Goal: Complete application form: Complete application form

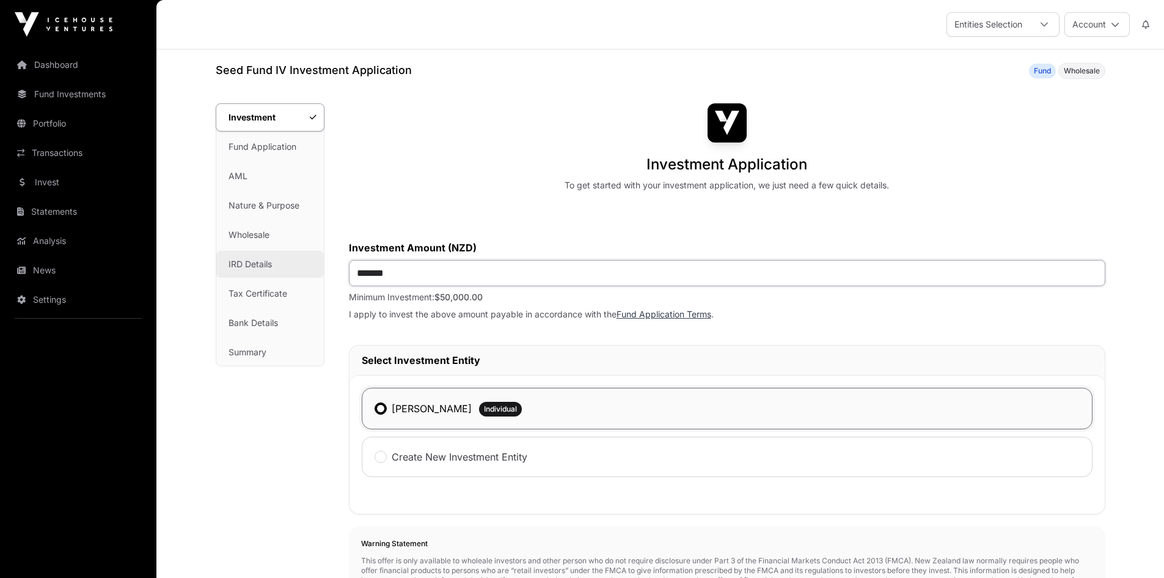
drag, startPoint x: 481, startPoint y: 277, endPoint x: 276, endPoint y: 273, distance: 205.4
click at [276, 273] on div "Investment Investment Fund Application AML Nature & Purpose Wholesale IRD Detai…" at bounding box center [661, 538] width 890 height 870
type input "*******"
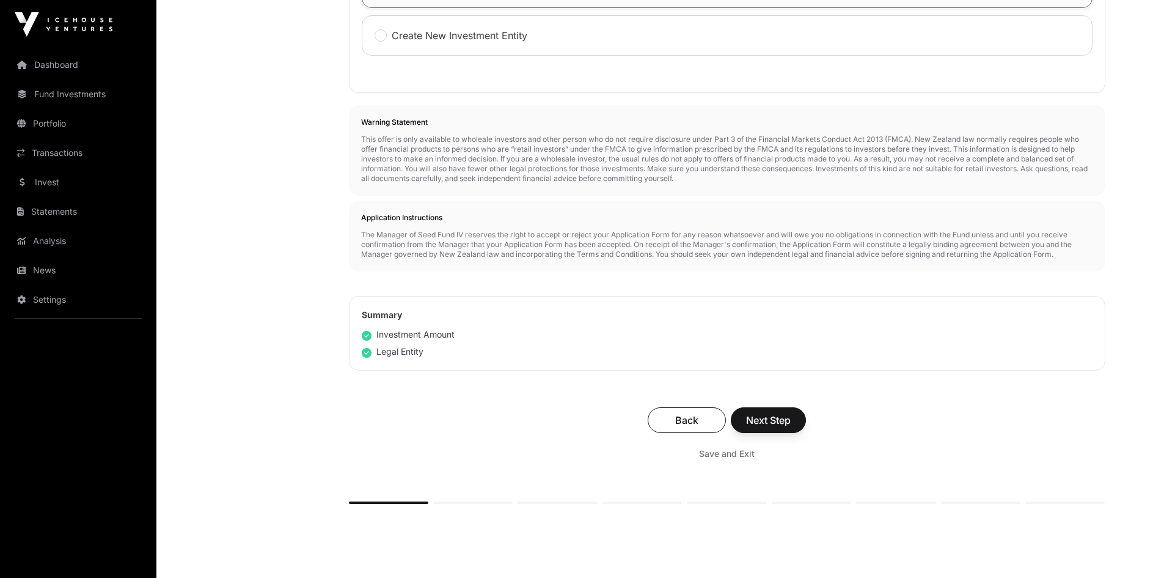
scroll to position [428, 0]
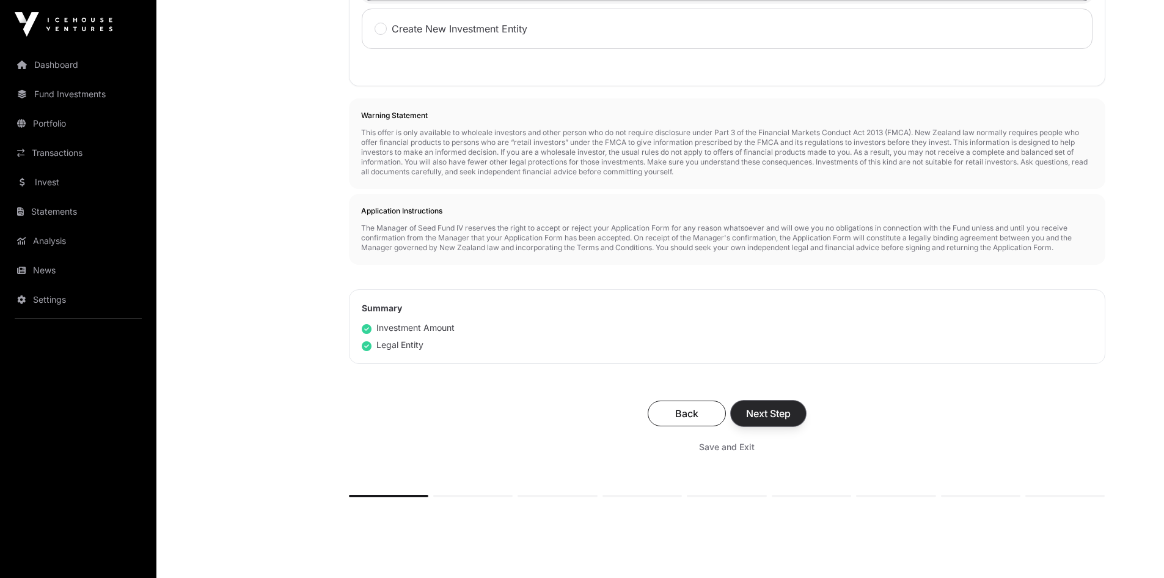
click at [767, 416] on span "Next Step" at bounding box center [768, 413] width 45 height 15
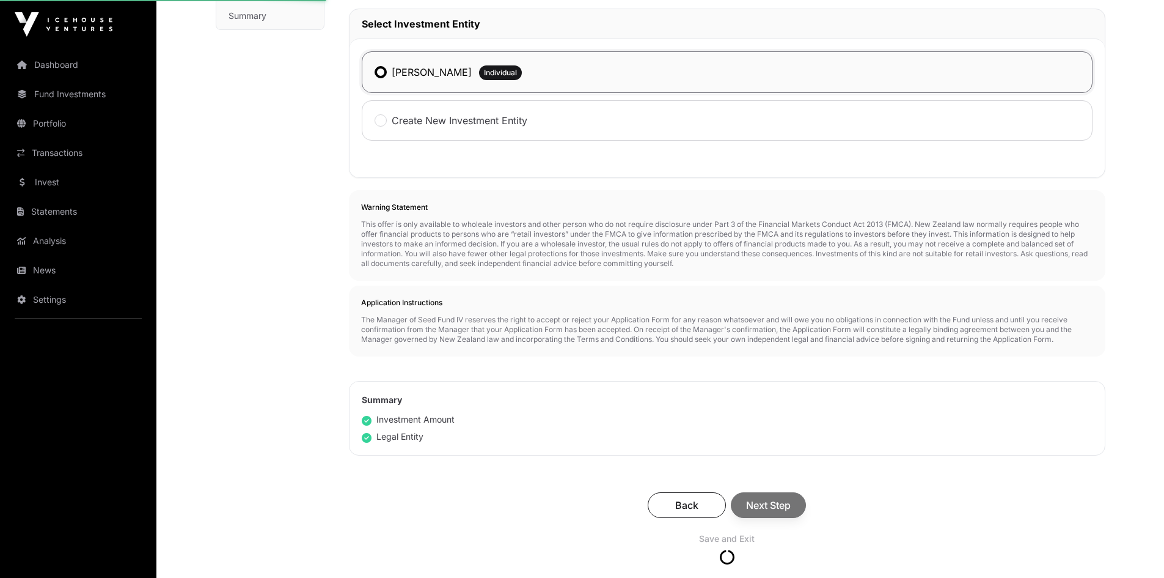
scroll to position [245, 0]
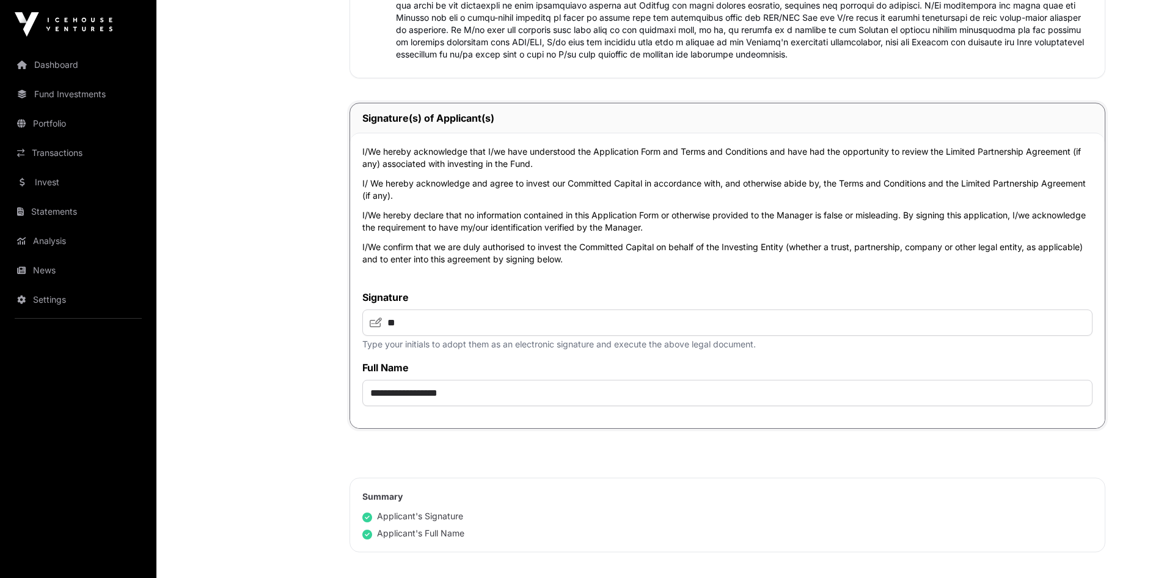
scroll to position [2628, 0]
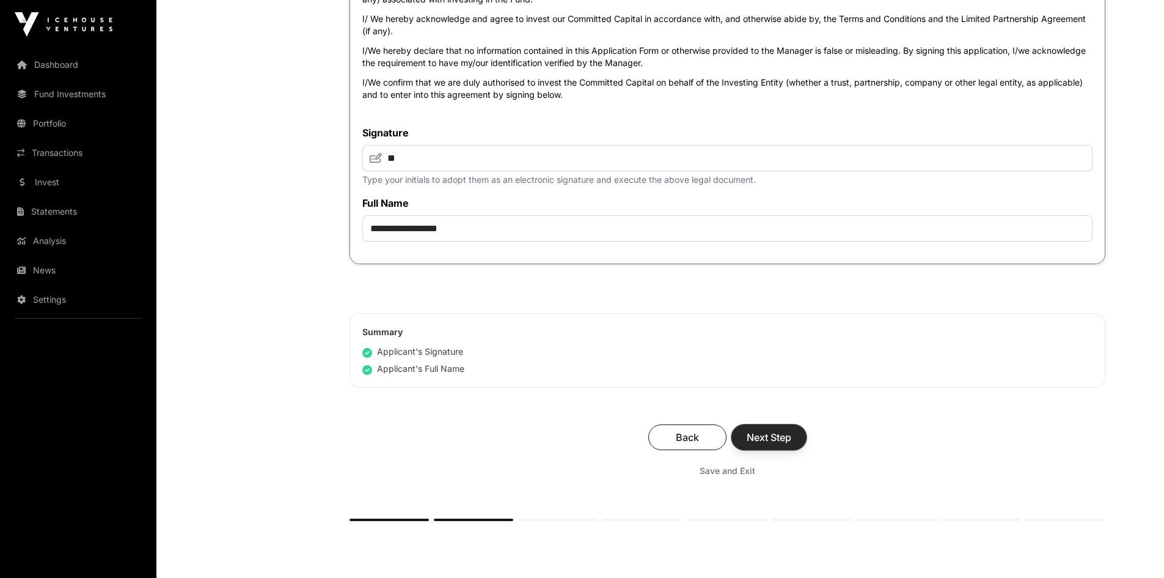
click at [773, 444] on span "Next Step" at bounding box center [769, 437] width 45 height 15
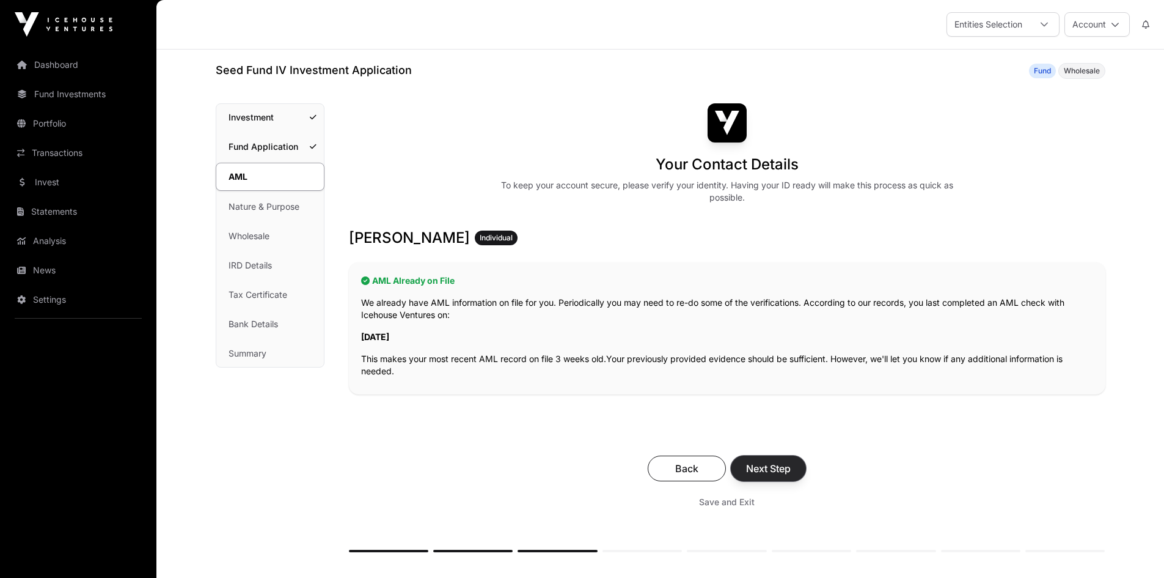
click at [779, 468] on span "Next Step" at bounding box center [768, 468] width 45 height 15
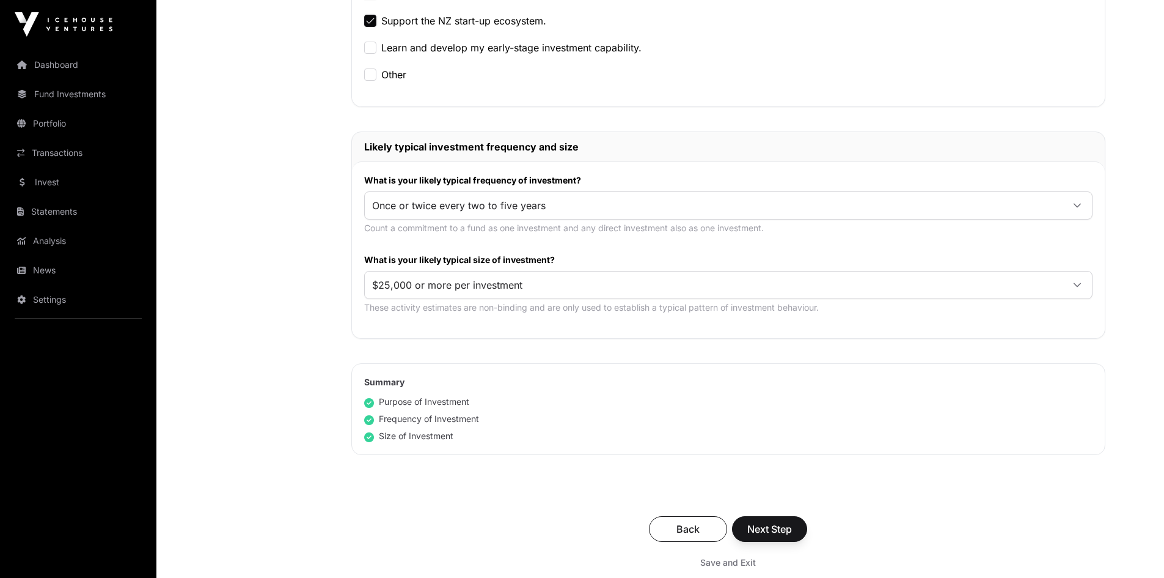
scroll to position [489, 0]
click at [779, 523] on span "Next Step" at bounding box center [770, 529] width 45 height 15
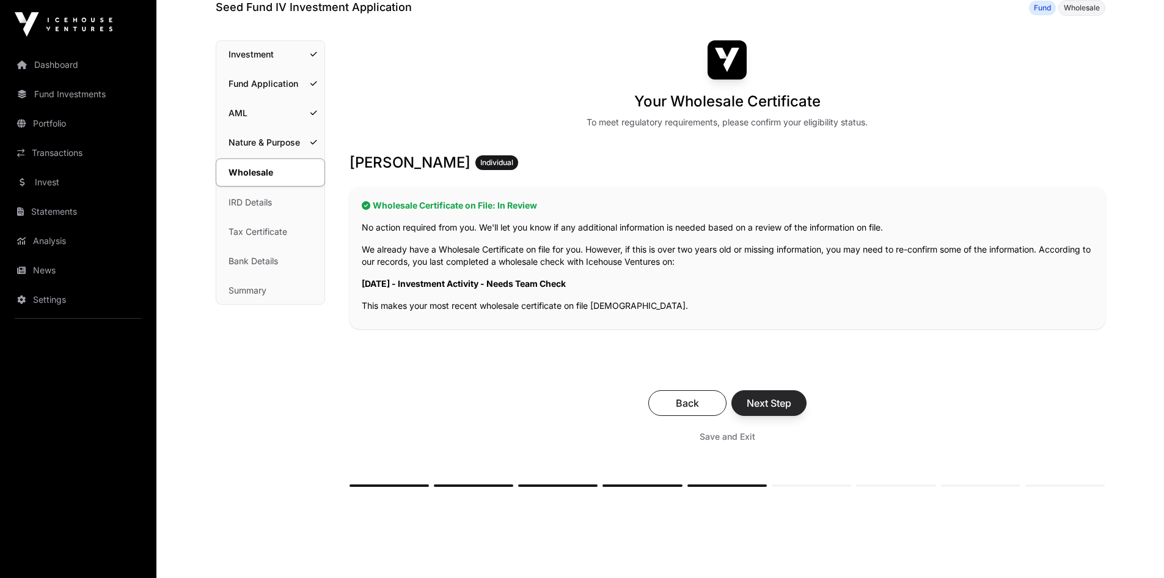
scroll to position [122, 0]
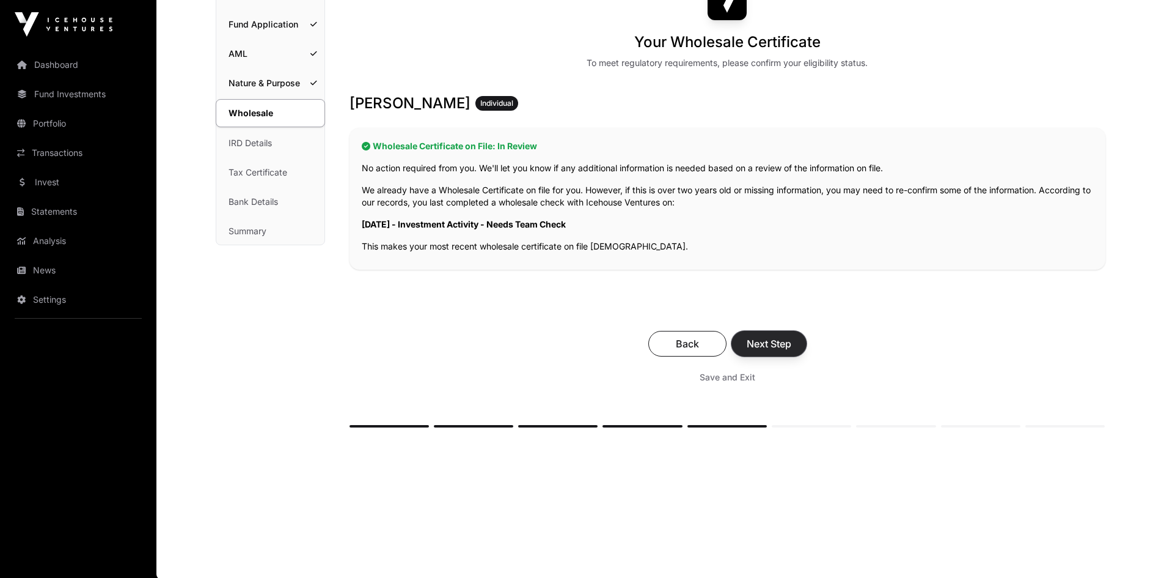
click at [764, 339] on span "Next Step" at bounding box center [769, 343] width 45 height 15
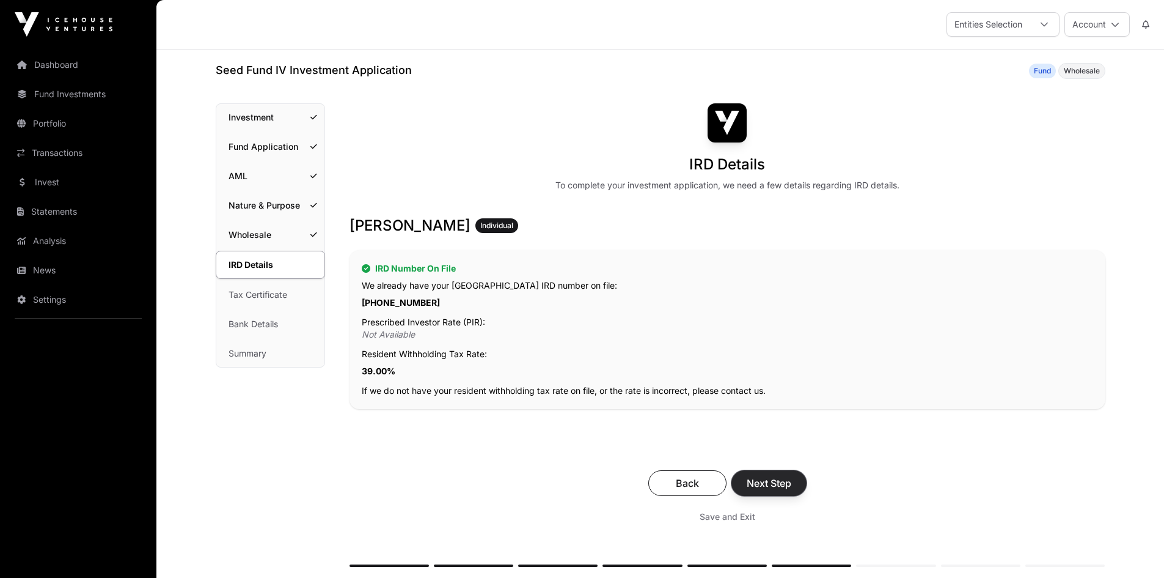
click at [779, 480] on span "Next Step" at bounding box center [769, 483] width 45 height 15
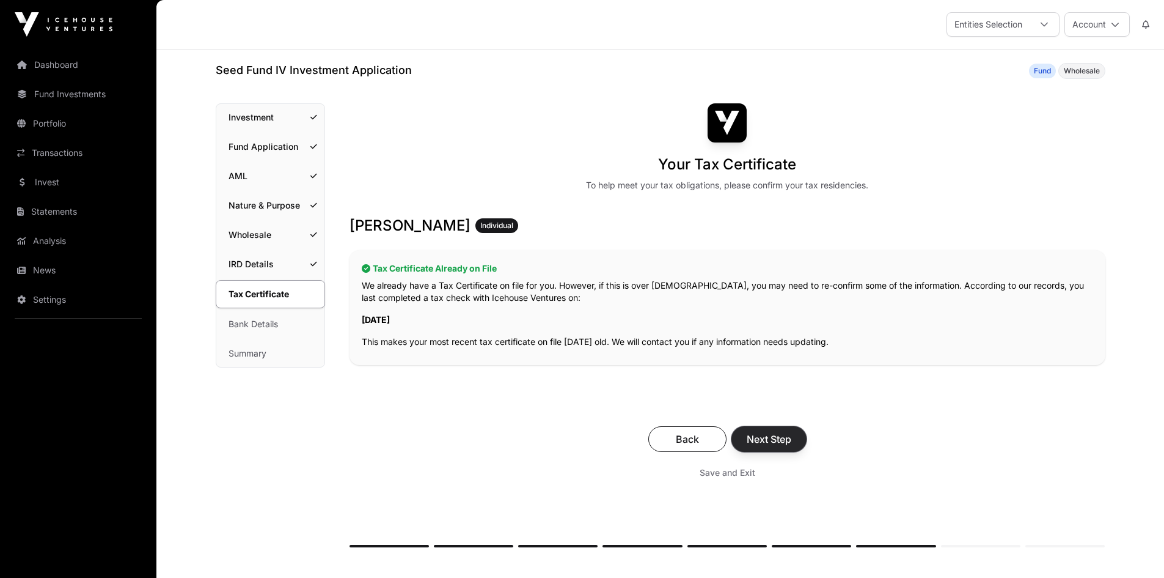
click at [782, 433] on span "Next Step" at bounding box center [769, 439] width 45 height 15
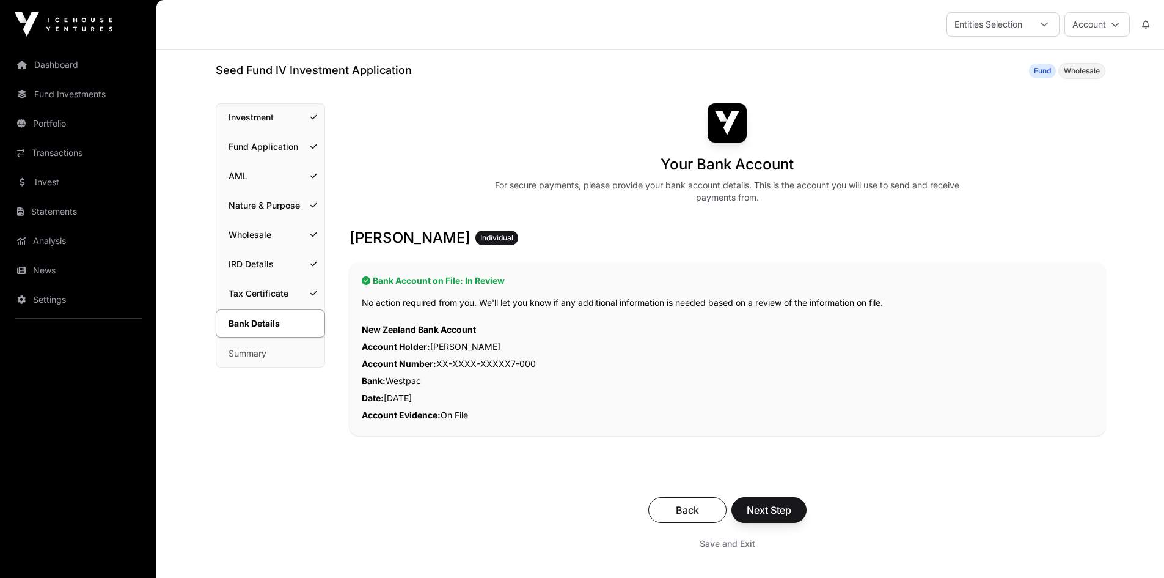
scroll to position [122, 0]
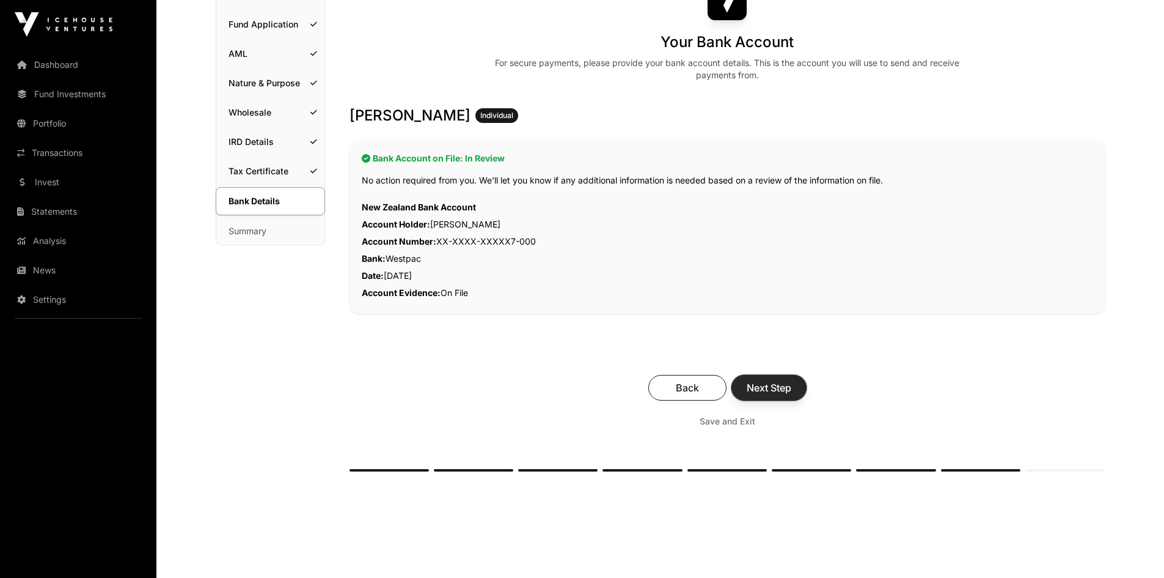
click at [776, 390] on span "Next Step" at bounding box center [769, 387] width 45 height 15
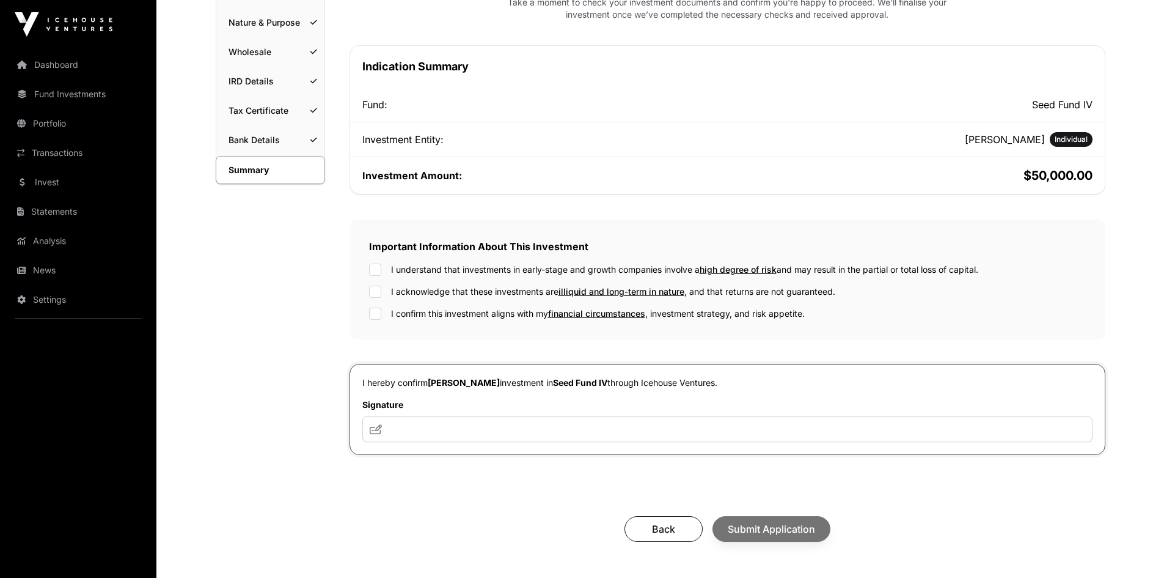
scroll to position [183, 0]
